Goal: Use online tool/utility

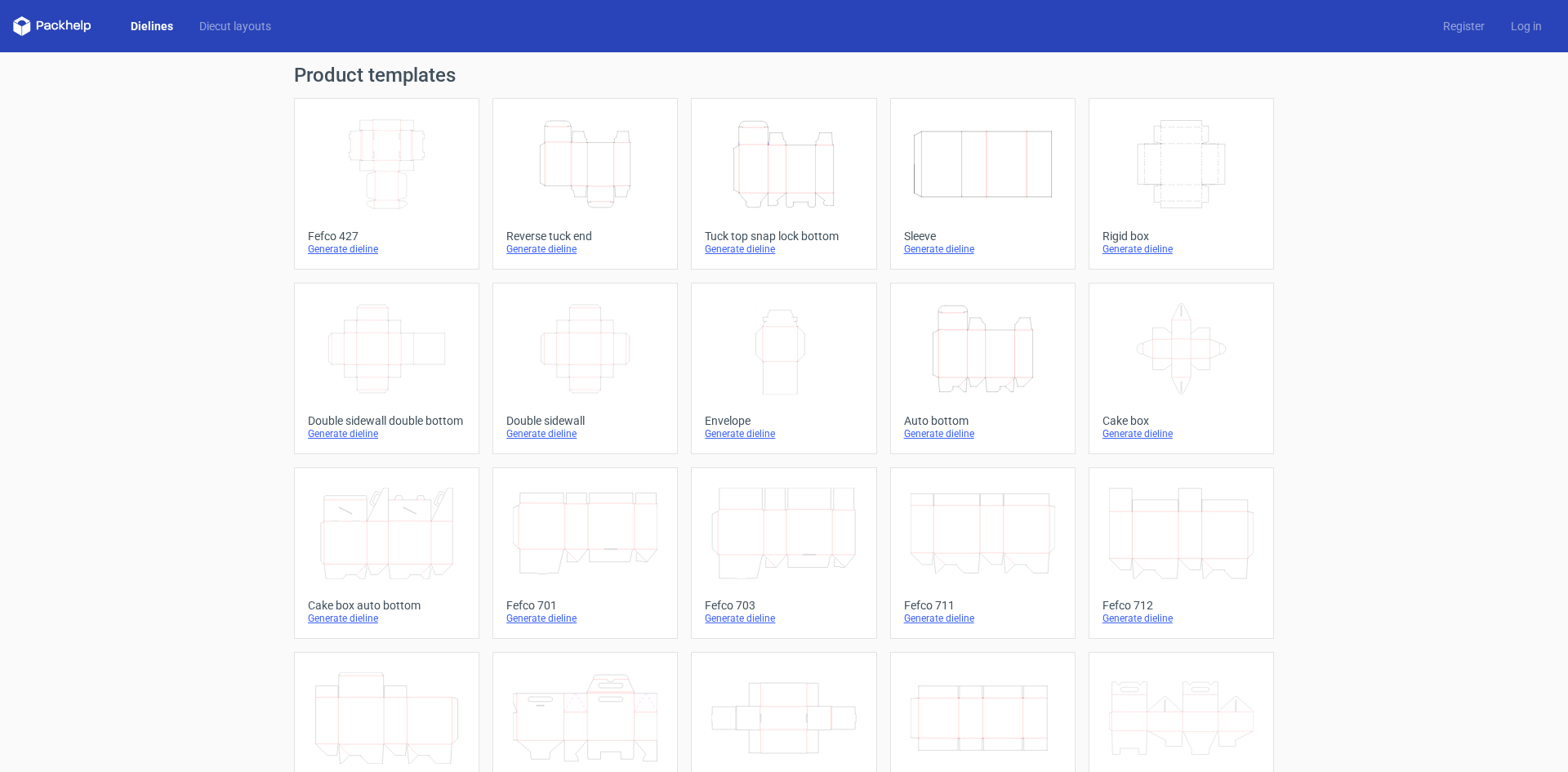
click at [572, 171] on line at bounding box center [572, 164] width 0 height 44
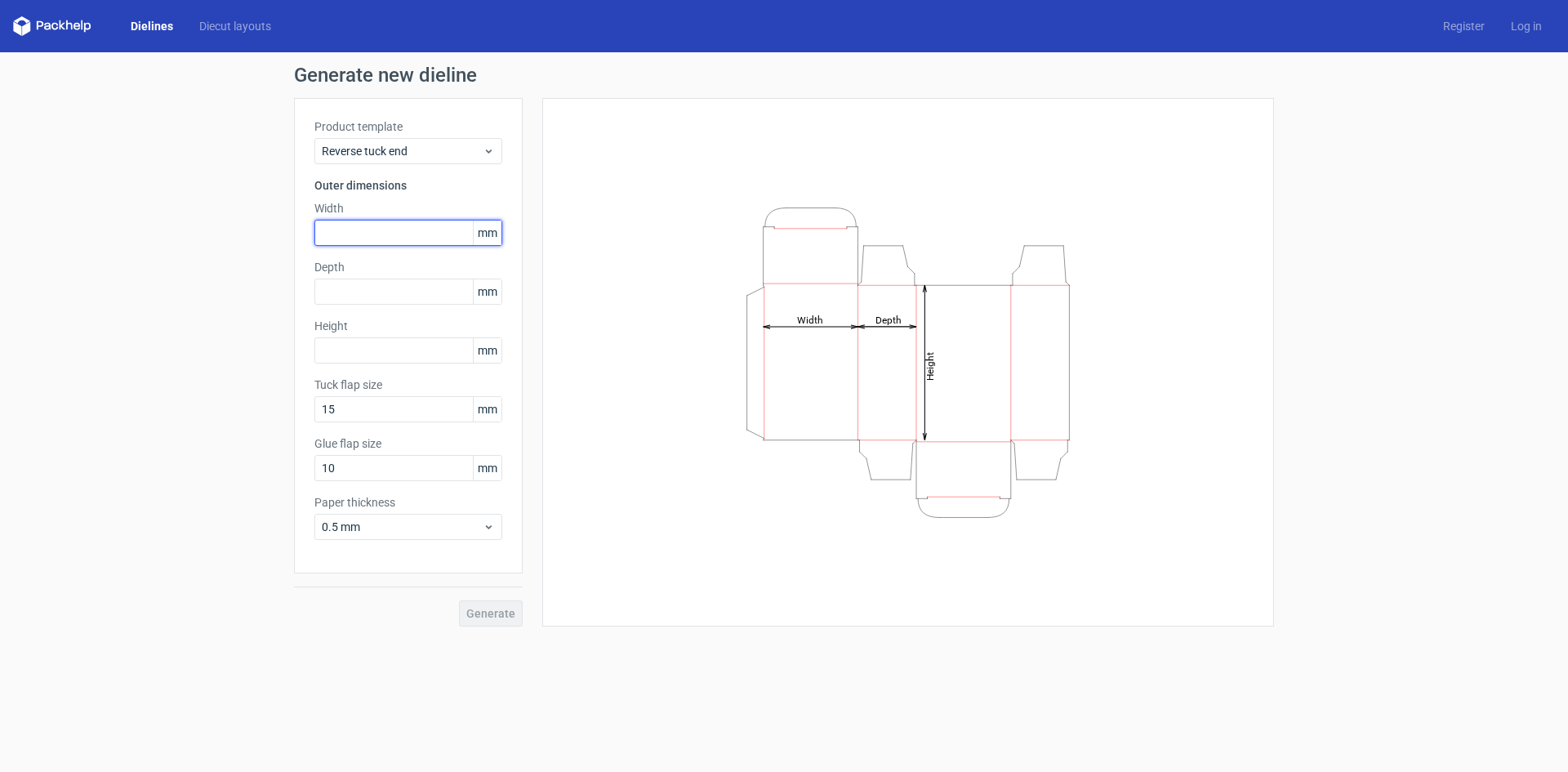
click at [398, 228] on input "text" at bounding box center [408, 233] width 188 height 26
type input "45"
click at [392, 286] on input "text" at bounding box center [408, 291] width 188 height 26
type input "20"
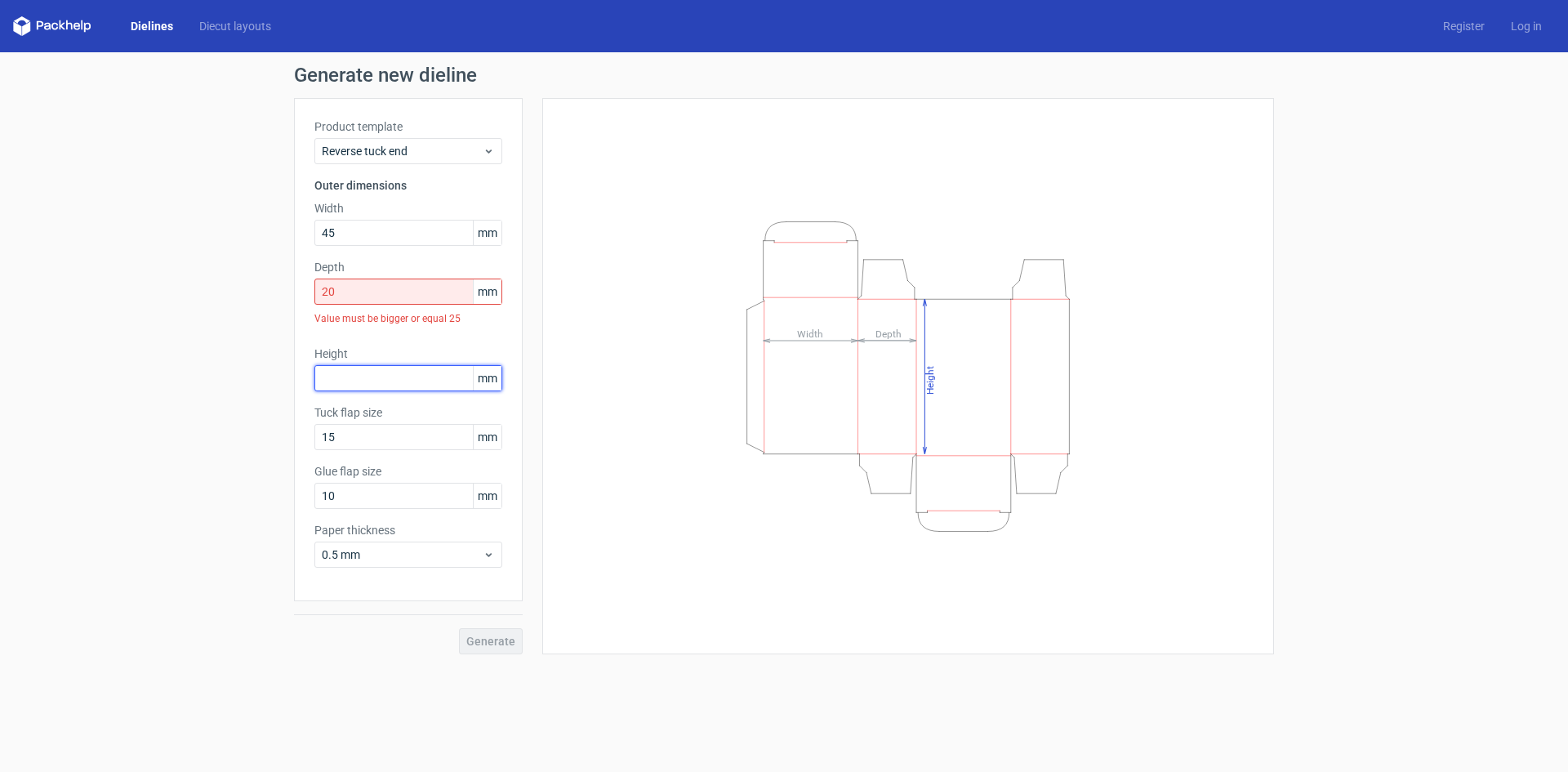
click at [397, 350] on div "Height mm" at bounding box center [408, 368] width 188 height 46
click at [349, 290] on input "20" at bounding box center [408, 291] width 188 height 26
click at [683, 578] on div "Height Depth Width" at bounding box center [908, 376] width 691 height 515
